Goal: Task Accomplishment & Management: Manage account settings

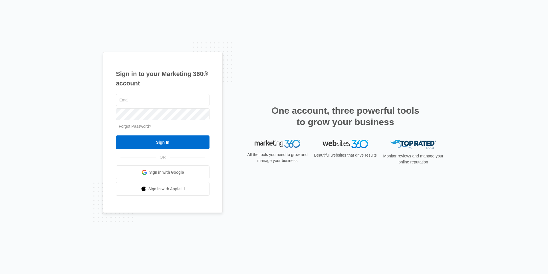
type input "[EMAIL_ADDRESS][DOMAIN_NAME]"
click at [170, 150] on div "[EMAIL_ADDRESS][DOMAIN_NAME] Forgot Password? Sign In OR Sign in with Google Si…" at bounding box center [163, 144] width 94 height 103
click at [71, 91] on div "Sign in to your Marketing 360® account [EMAIL_ADDRESS][DOMAIN_NAME] Forgot Pass…" at bounding box center [274, 137] width 548 height 274
type input "[PERSON_NAME][EMAIL_ADDRESS][PERSON_NAME][DOMAIN_NAME]"
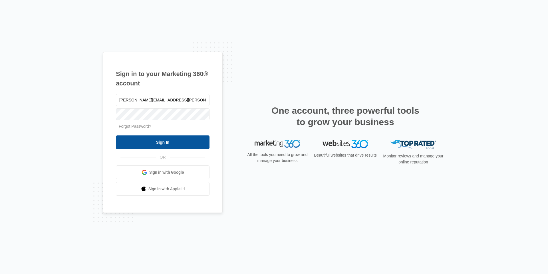
click at [127, 138] on input "Sign In" at bounding box center [163, 142] width 94 height 14
